Goal: Task Accomplishment & Management: Use online tool/utility

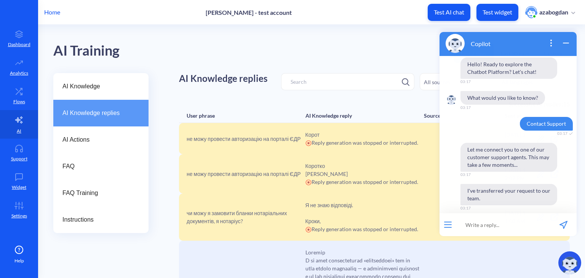
scroll to position [81, 0]
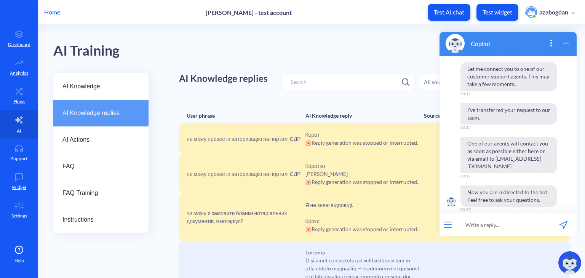
click at [202, 64] on div "AI Training Last 7 days Last 30 days Custom" at bounding box center [311, 49] width 516 height 48
click at [567, 41] on icon "wrap widget" at bounding box center [565, 42] width 9 height 9
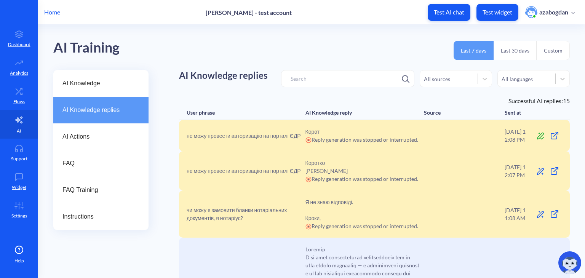
scroll to position [0, 0]
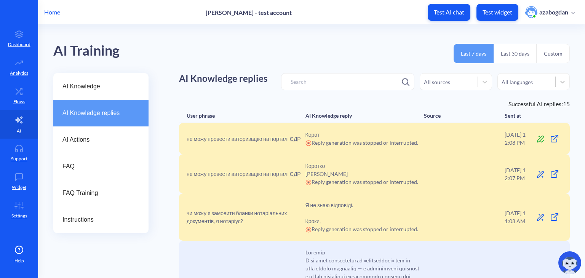
click at [456, 14] on p "Test AI chat" at bounding box center [449, 12] width 30 height 8
click at [494, 9] on p "Test widget" at bounding box center [497, 12] width 30 height 8
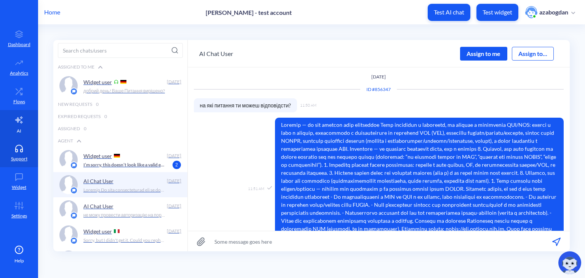
scroll to position [224, 0]
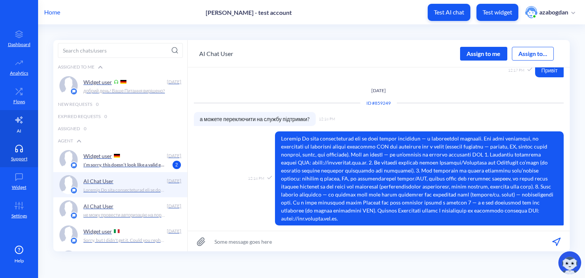
click at [25, 125] on link "AI" at bounding box center [19, 124] width 38 height 29
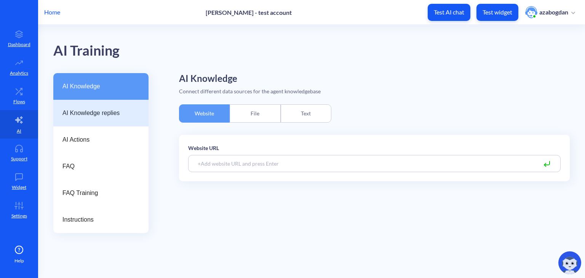
click at [91, 110] on span "AI Knowledge replies" at bounding box center [97, 112] width 71 height 9
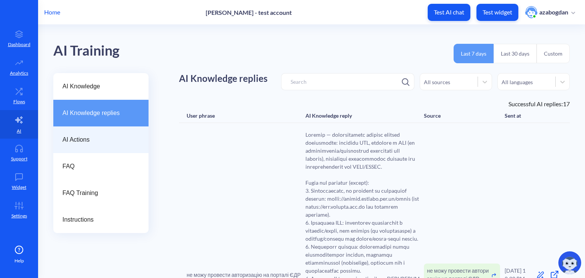
click at [97, 146] on div "AI Actions" at bounding box center [100, 139] width 95 height 27
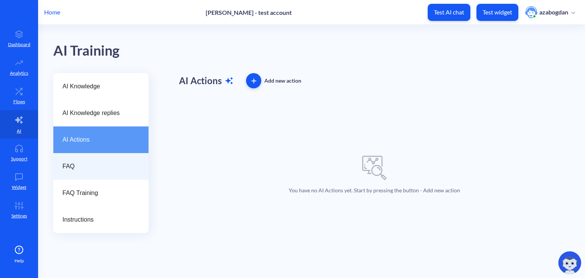
click at [99, 169] on span "FAQ" at bounding box center [97, 166] width 71 height 9
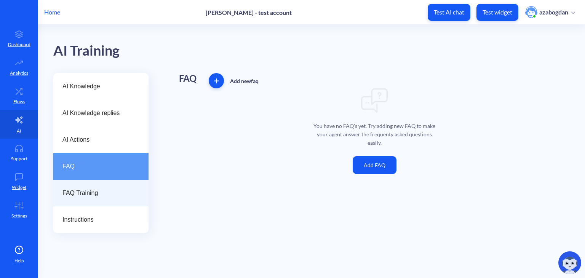
click at [105, 192] on span "FAQ Training" at bounding box center [97, 192] width 71 height 9
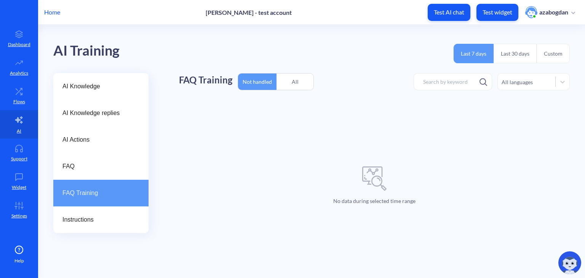
click at [106, 203] on div "FAQ Training" at bounding box center [100, 193] width 95 height 27
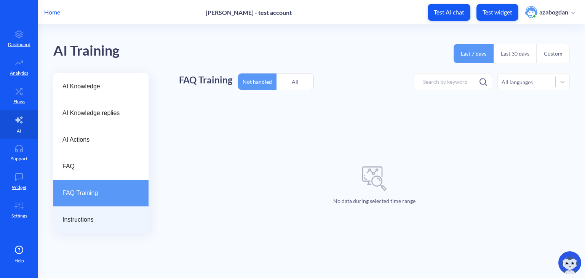
click at [106, 220] on span "Instructions" at bounding box center [97, 219] width 71 height 9
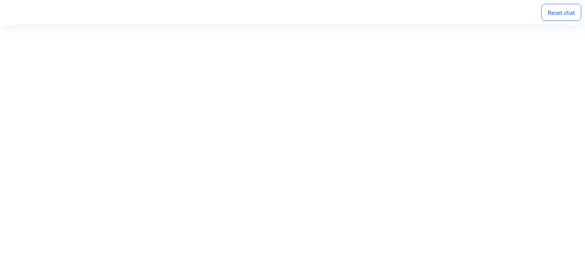
click at [552, 15] on div "Reset chat" at bounding box center [561, 12] width 40 height 17
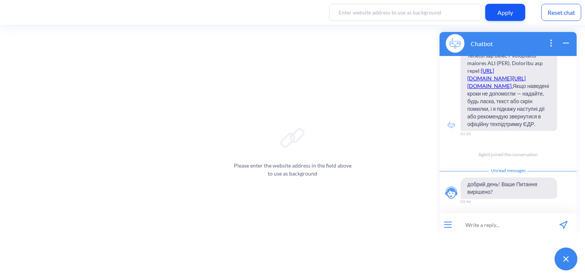
scroll to position [471, 0]
click at [543, 226] on input at bounding box center [503, 224] width 94 height 23
click at [448, 225] on button "open menu" at bounding box center [448, 225] width 8 height 6
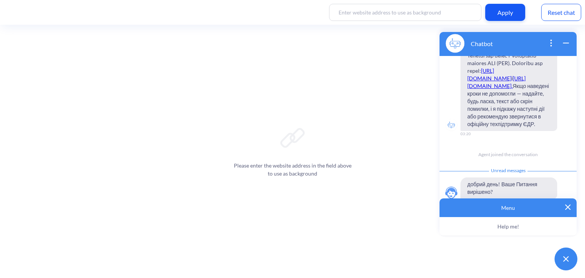
click at [566, 210] on img at bounding box center [567, 206] width 5 height 5
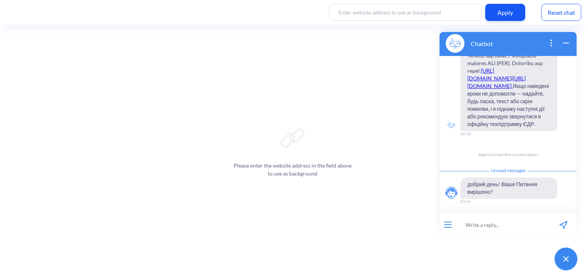
click at [495, 223] on input at bounding box center [503, 224] width 94 height 23
click at [494, 224] on input at bounding box center [503, 224] width 94 height 23
